Goal: Use online tool/utility: Utilize a website feature to perform a specific function

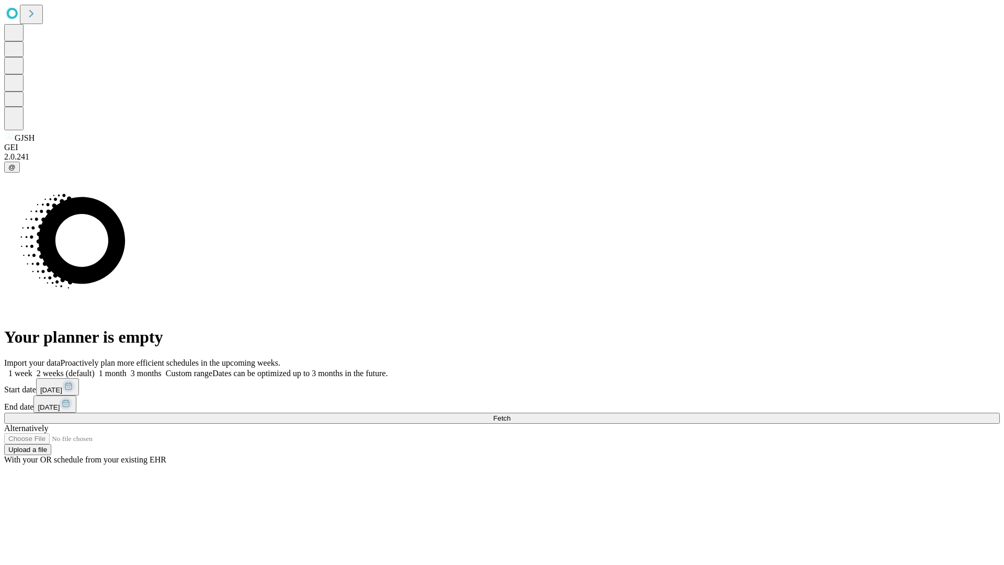
click at [32, 369] on label "1 week" at bounding box center [18, 373] width 28 height 9
click at [511, 414] on span "Fetch" at bounding box center [501, 418] width 17 height 8
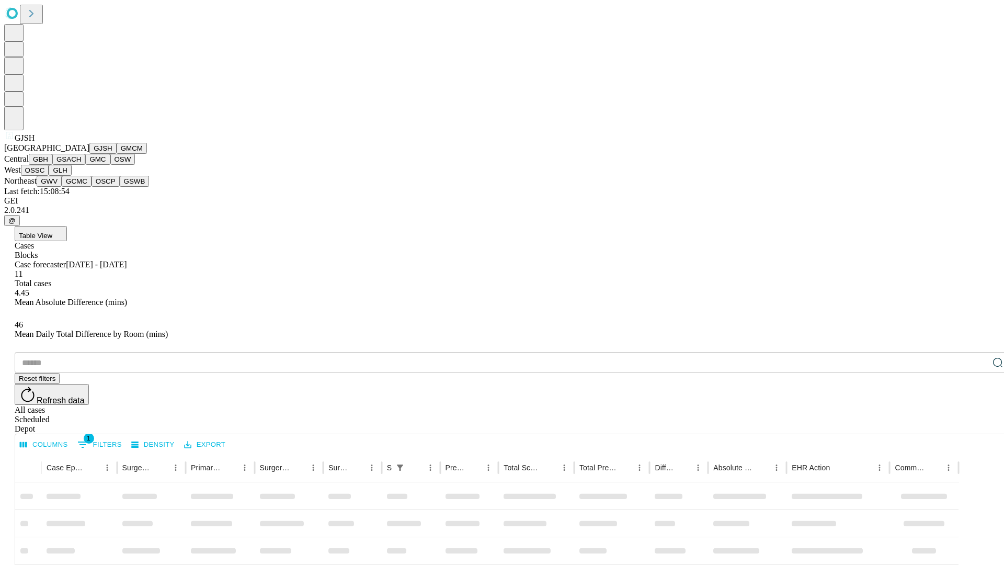
click at [117, 154] on button "GMCM" at bounding box center [132, 148] width 30 height 11
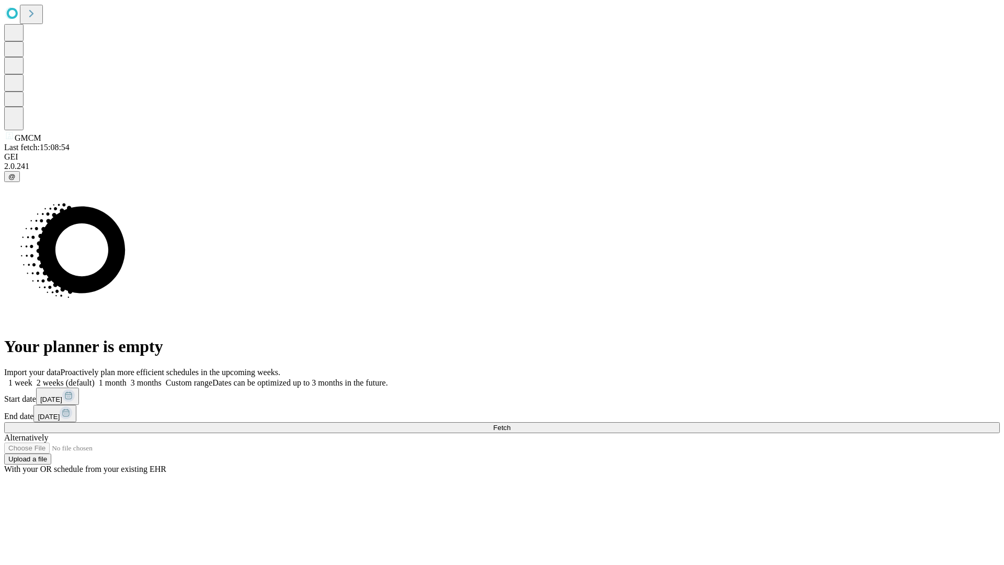
click at [32, 378] on label "1 week" at bounding box center [18, 382] width 28 height 9
click at [511, 424] on span "Fetch" at bounding box center [501, 428] width 17 height 8
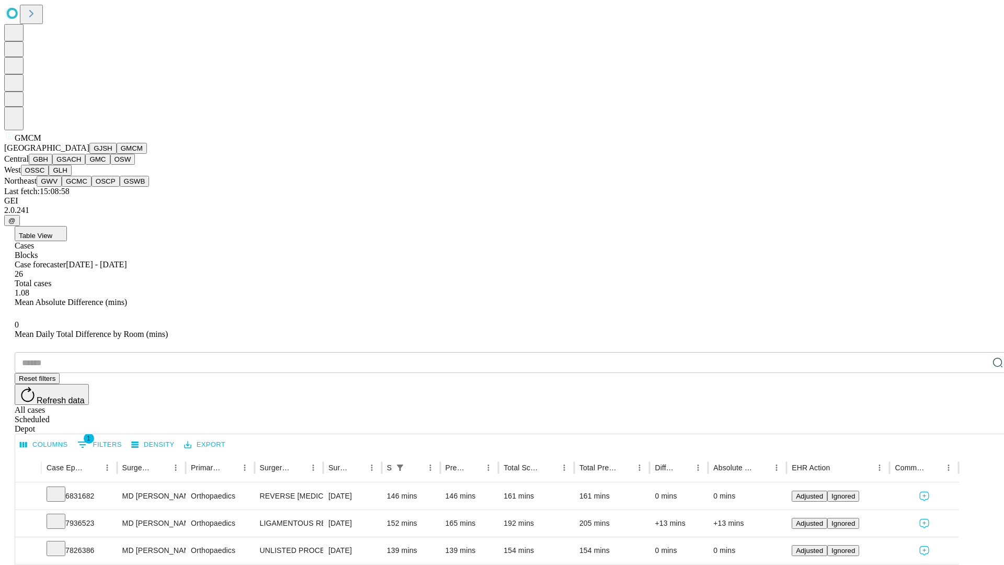
click at [52, 165] on button "GBH" at bounding box center [41, 159] width 24 height 11
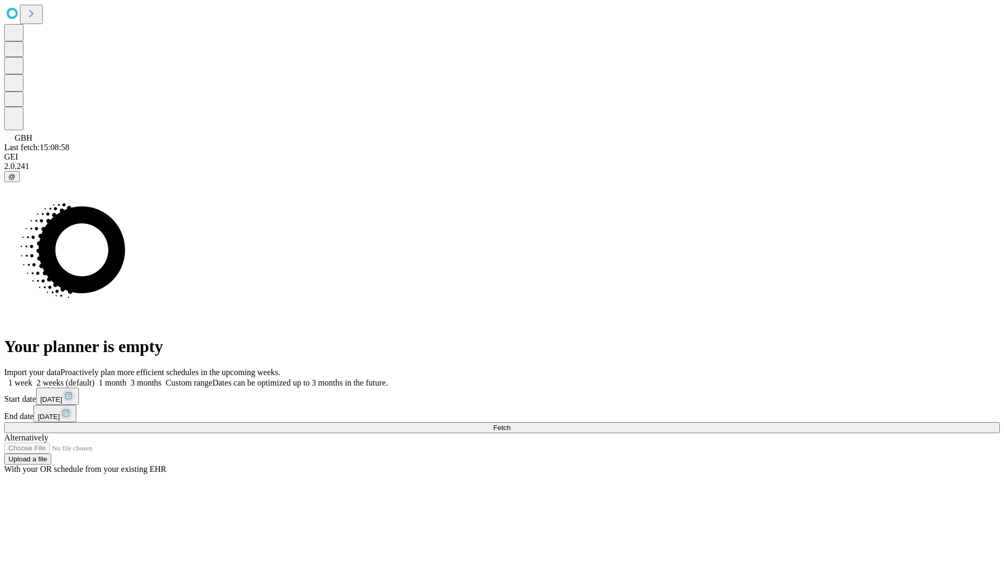
click at [511, 424] on span "Fetch" at bounding box center [501, 428] width 17 height 8
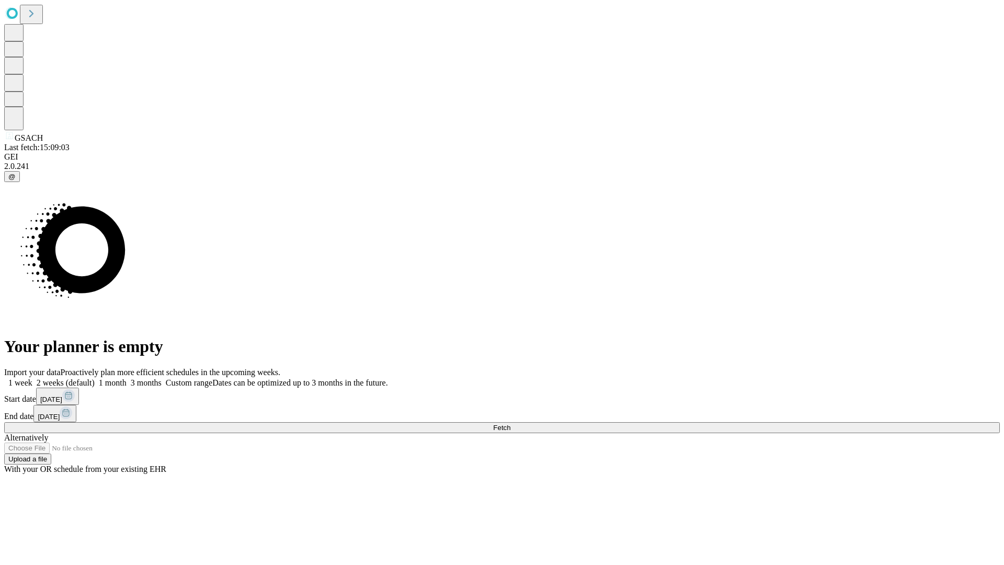
click at [32, 378] on label "1 week" at bounding box center [18, 382] width 28 height 9
click at [511, 424] on span "Fetch" at bounding box center [501, 428] width 17 height 8
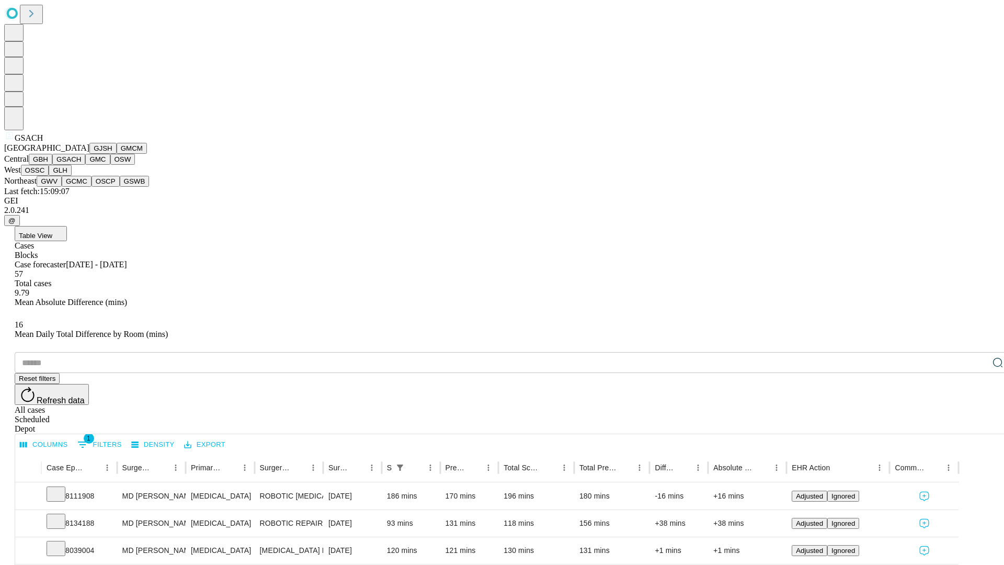
click at [85, 165] on button "GMC" at bounding box center [97, 159] width 25 height 11
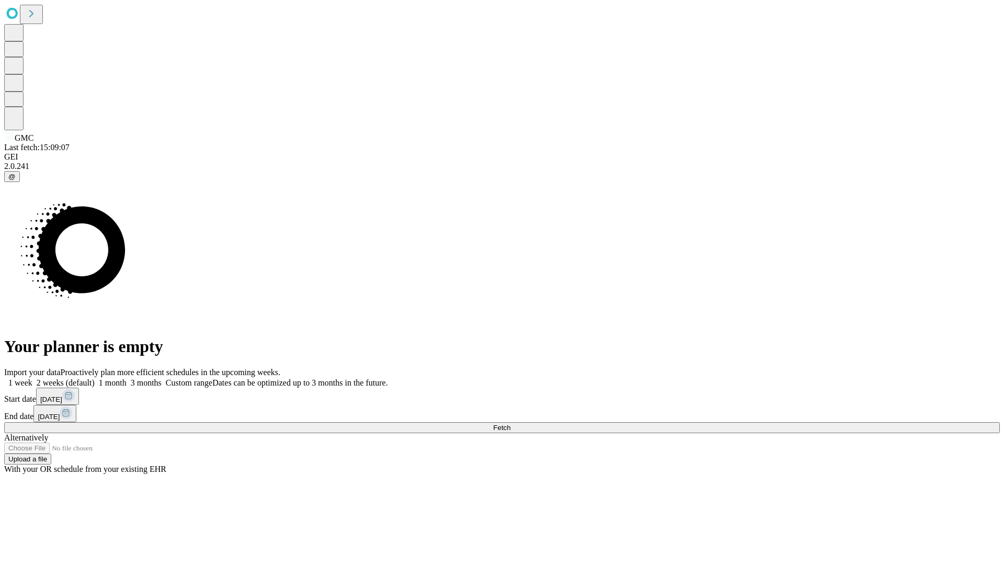
click at [32, 378] on label "1 week" at bounding box center [18, 382] width 28 height 9
click at [511, 424] on span "Fetch" at bounding box center [501, 428] width 17 height 8
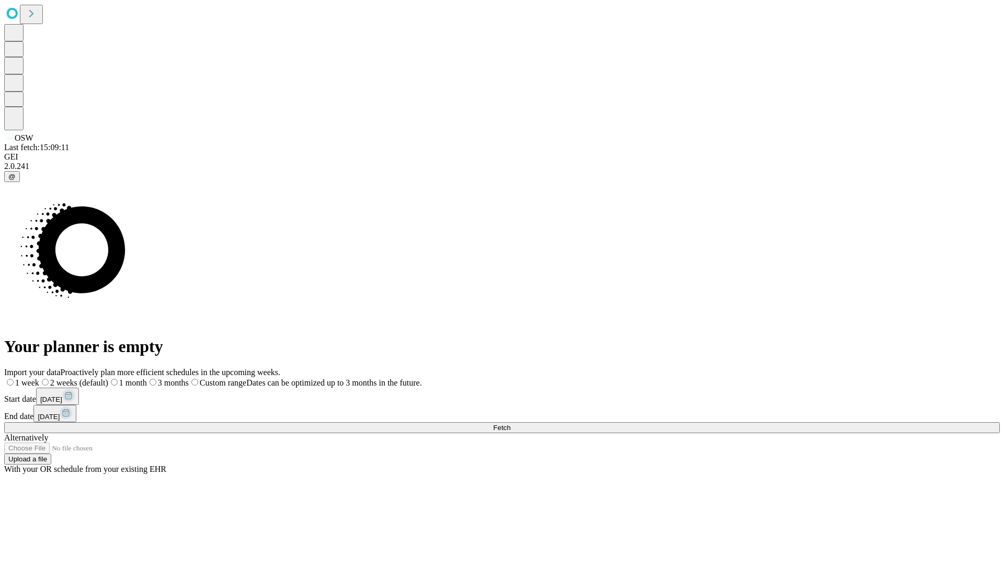
click at [39, 378] on label "1 week" at bounding box center [21, 382] width 35 height 9
click at [511, 424] on span "Fetch" at bounding box center [501, 428] width 17 height 8
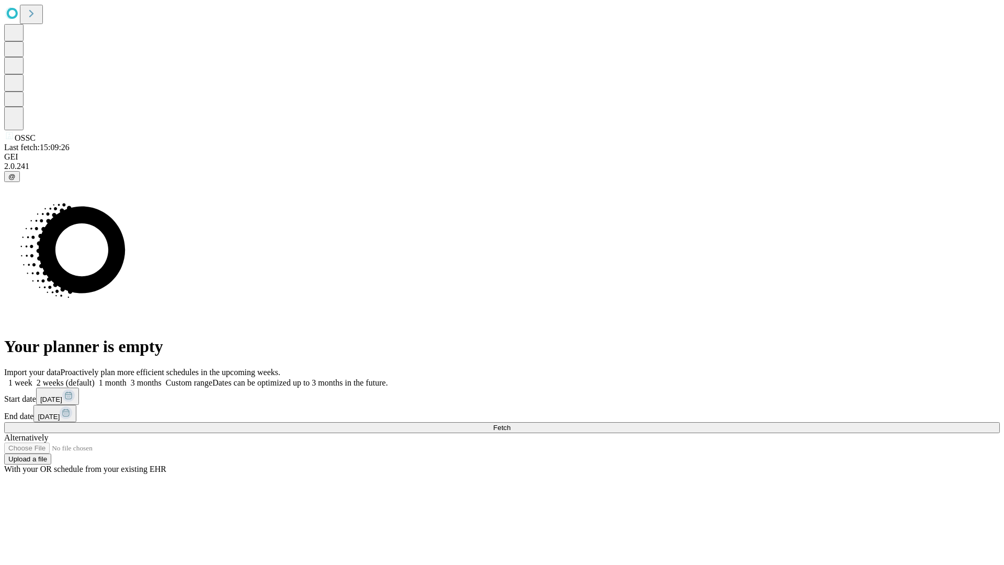
click at [32, 378] on label "1 week" at bounding box center [18, 382] width 28 height 9
click at [511, 424] on span "Fetch" at bounding box center [501, 428] width 17 height 8
click at [32, 378] on label "1 week" at bounding box center [18, 382] width 28 height 9
click at [511, 424] on span "Fetch" at bounding box center [501, 428] width 17 height 8
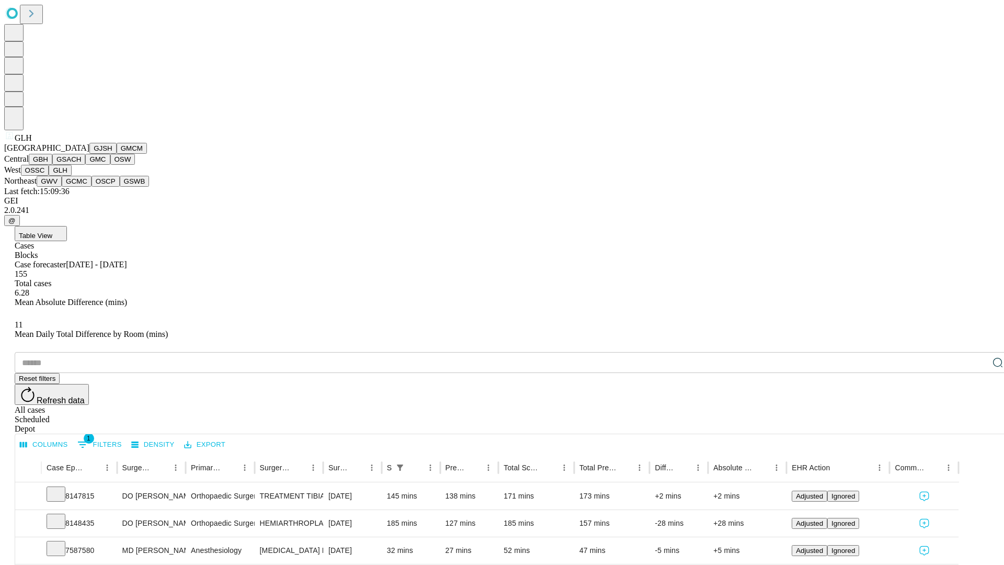
click at [62, 187] on button "GWV" at bounding box center [49, 181] width 25 height 11
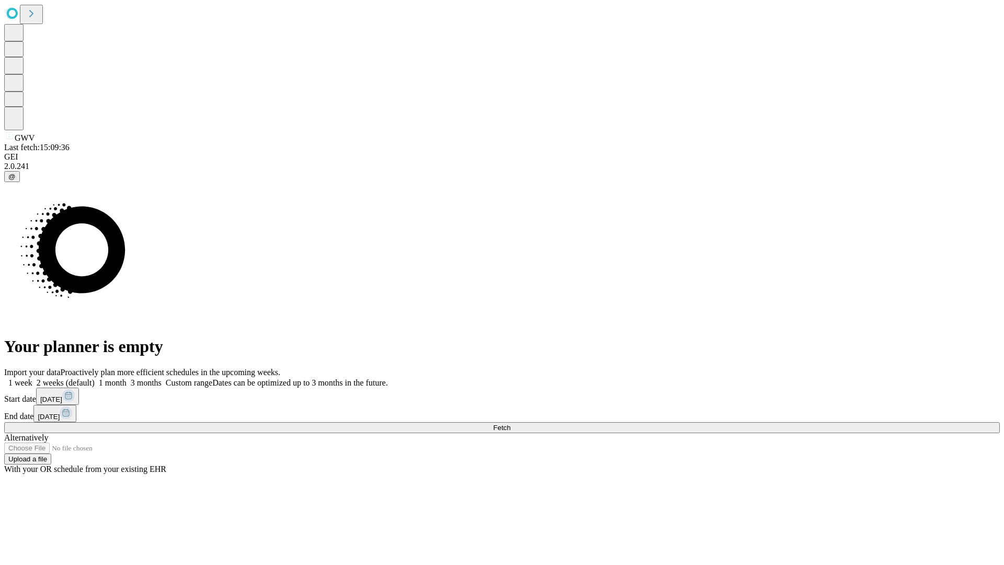
click at [32, 378] on label "1 week" at bounding box center [18, 382] width 28 height 9
click at [511, 424] on span "Fetch" at bounding box center [501, 428] width 17 height 8
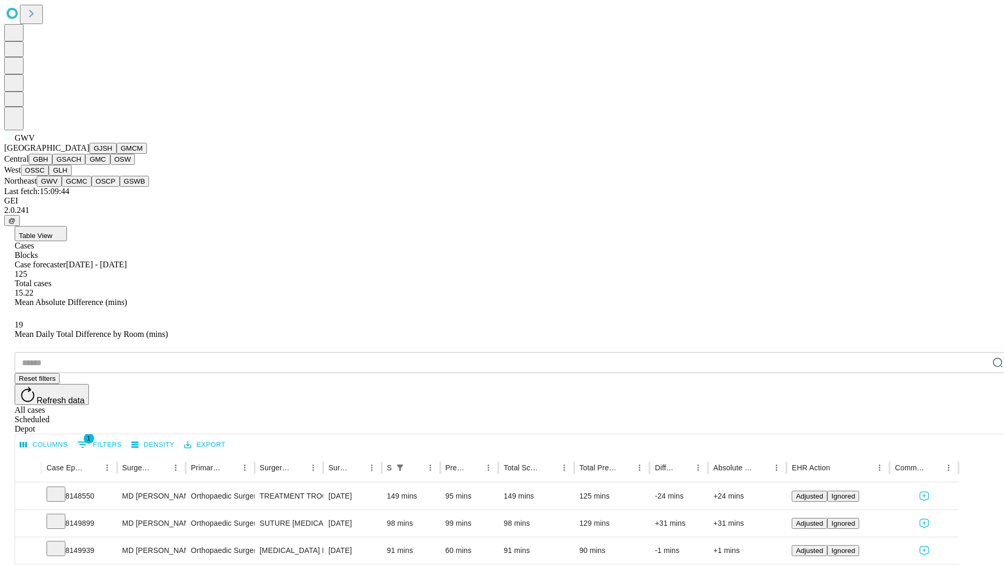
click at [81, 187] on button "GCMC" at bounding box center [77, 181] width 30 height 11
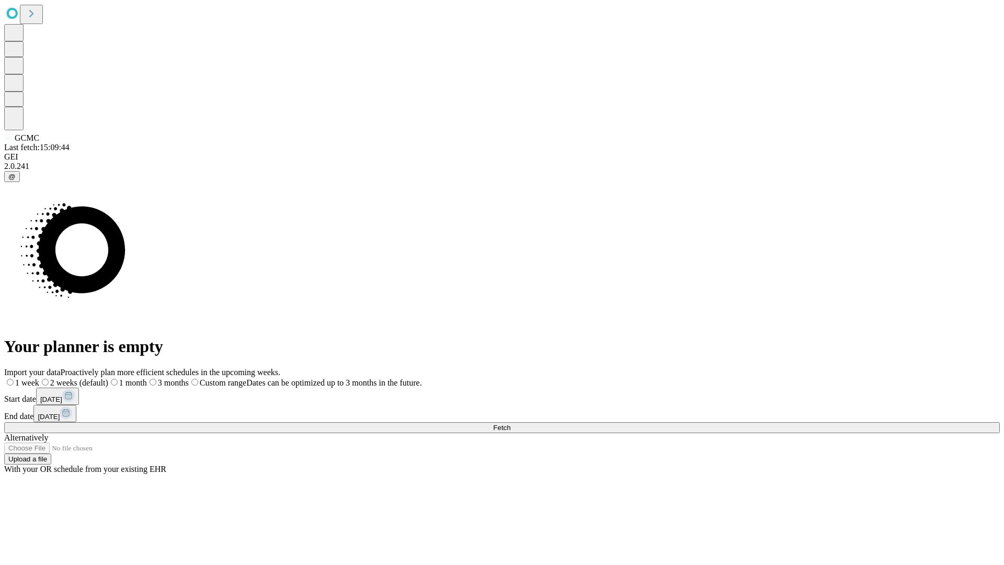
click at [39, 378] on label "1 week" at bounding box center [21, 382] width 35 height 9
click at [511, 424] on span "Fetch" at bounding box center [501, 428] width 17 height 8
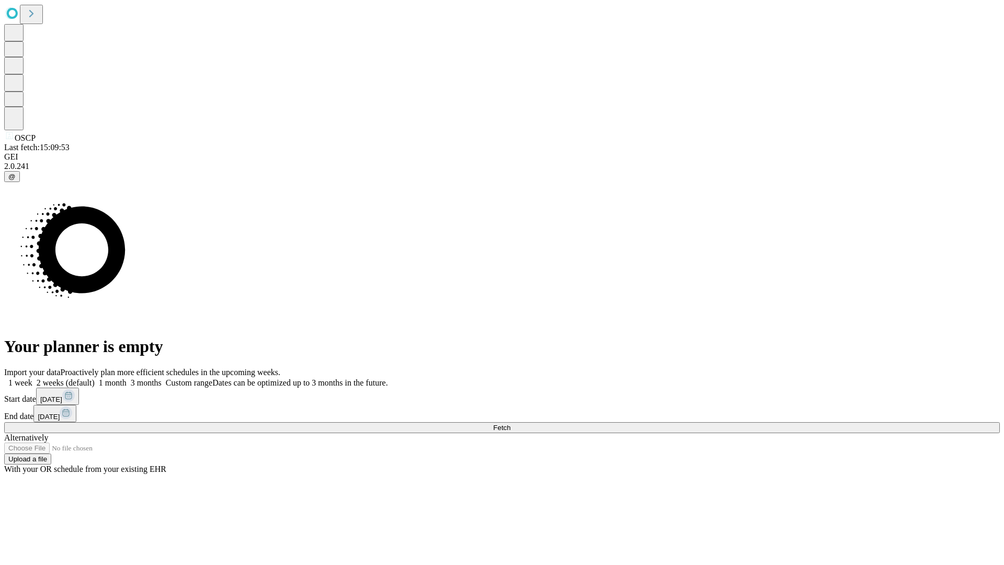
click at [32, 378] on label "1 week" at bounding box center [18, 382] width 28 height 9
click at [511, 424] on span "Fetch" at bounding box center [501, 428] width 17 height 8
